Goal: Task Accomplishment & Management: Use online tool/utility

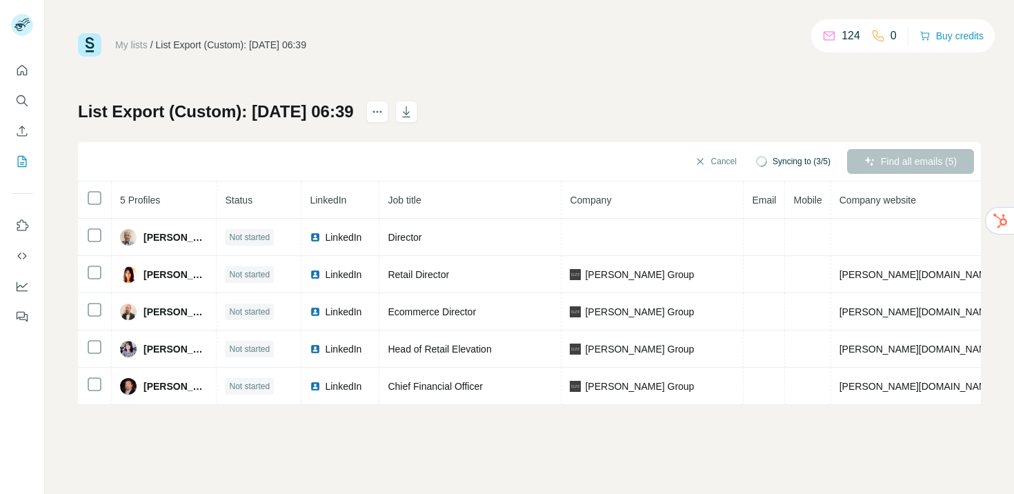
click at [893, 162] on div "Find all emails (5)" at bounding box center [910, 161] width 127 height 25
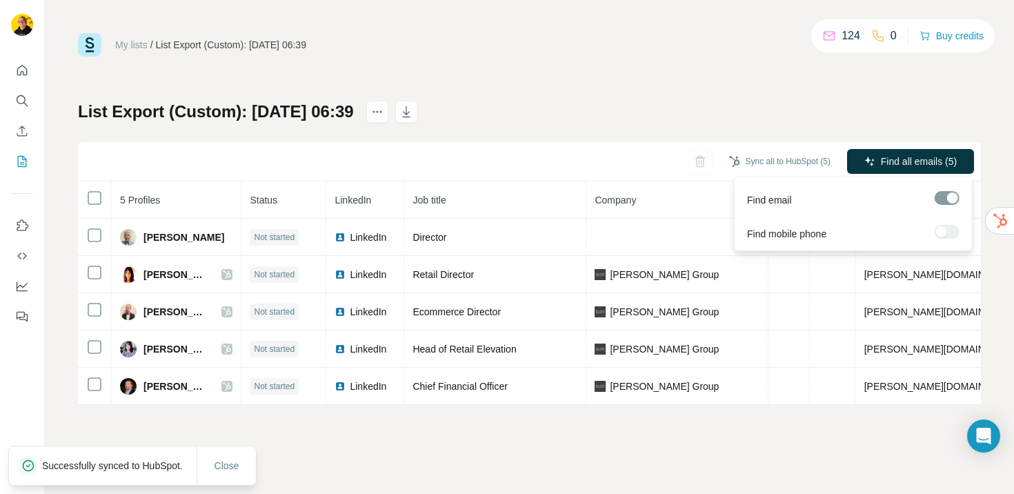
click at [893, 162] on span "Find all emails (5)" at bounding box center [919, 162] width 76 height 14
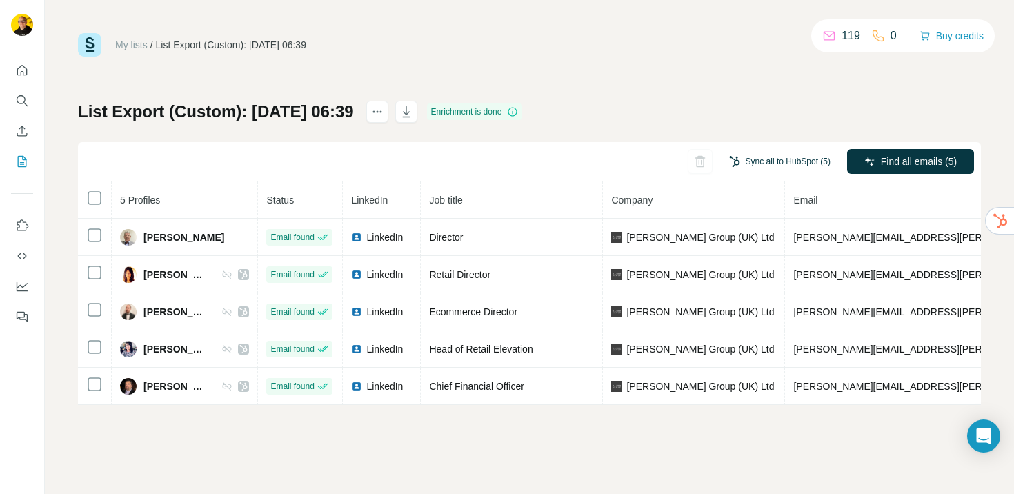
click at [784, 162] on button "Sync all to HubSpot (5)" at bounding box center [780, 161] width 121 height 21
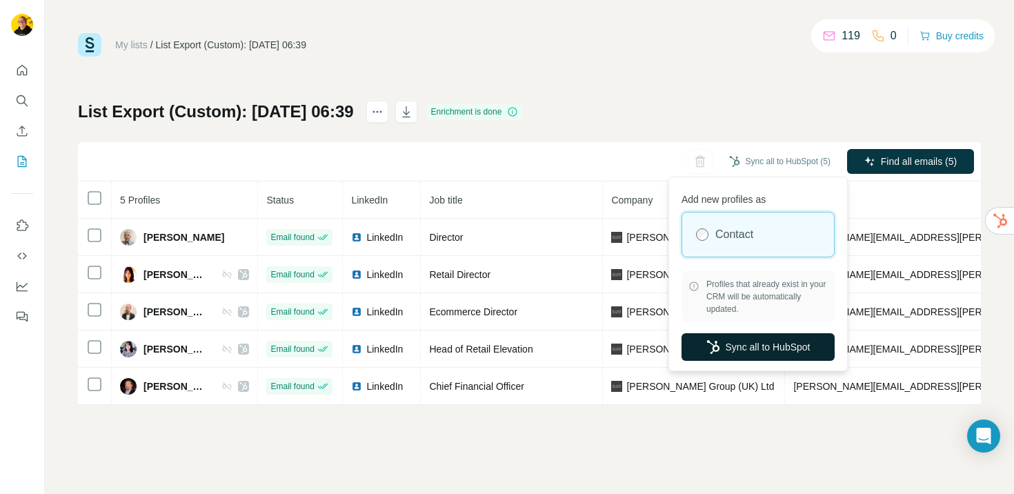
click at [782, 343] on button "Sync all to HubSpot" at bounding box center [758, 347] width 153 height 28
